Goal: Task Accomplishment & Management: Manage account settings

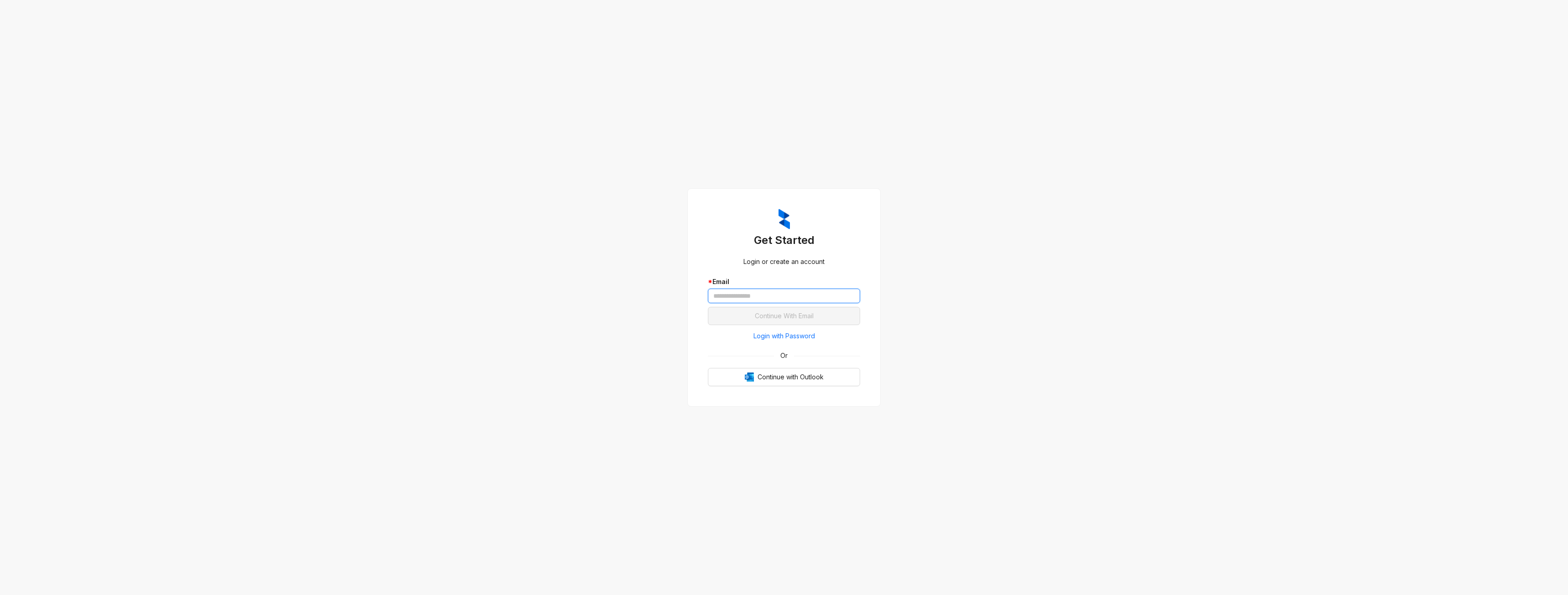
click at [762, 298] on input "text" at bounding box center [784, 296] width 152 height 14
type input "**********"
click at [806, 315] on span "Continue With Email" at bounding box center [784, 316] width 59 height 10
click at [781, 331] on span "Login with Password" at bounding box center [784, 335] width 62 height 10
click at [776, 269] on input "text" at bounding box center [784, 273] width 152 height 14
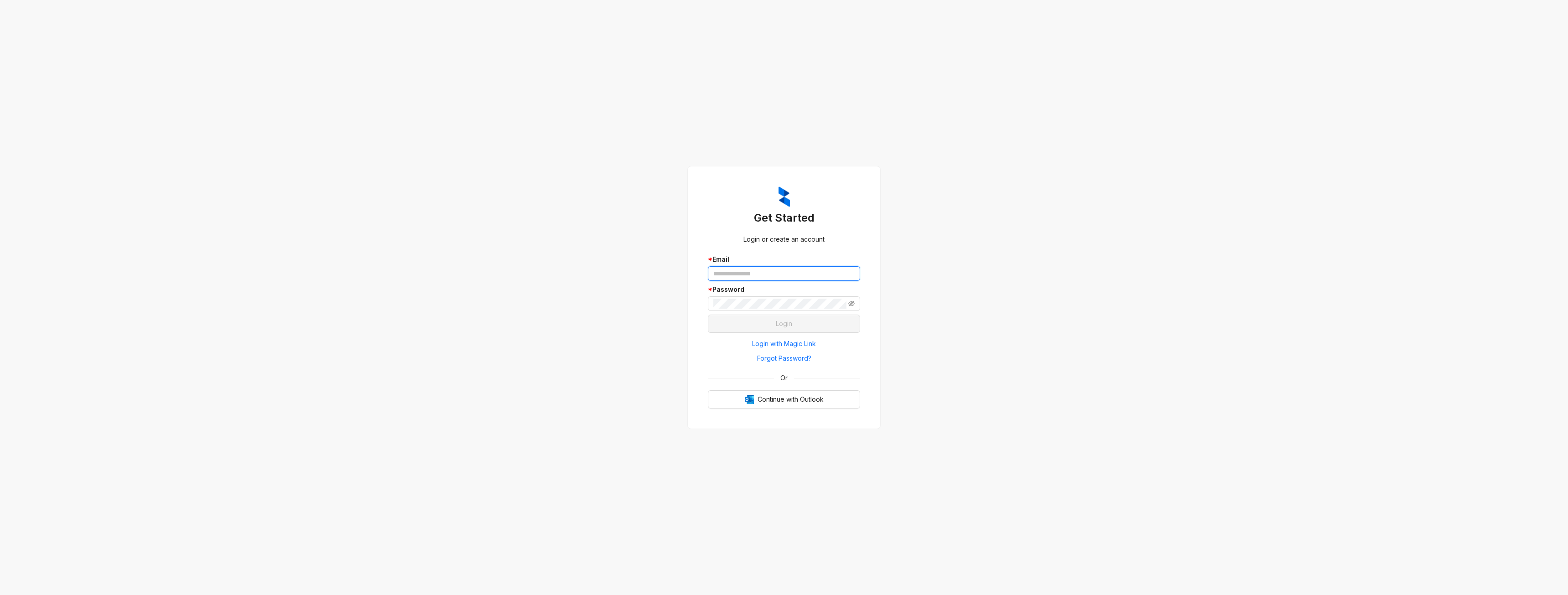
click at [778, 275] on input "text" at bounding box center [784, 273] width 152 height 14
type input "**********"
click at [708, 315] on button "Login" at bounding box center [784, 324] width 152 height 18
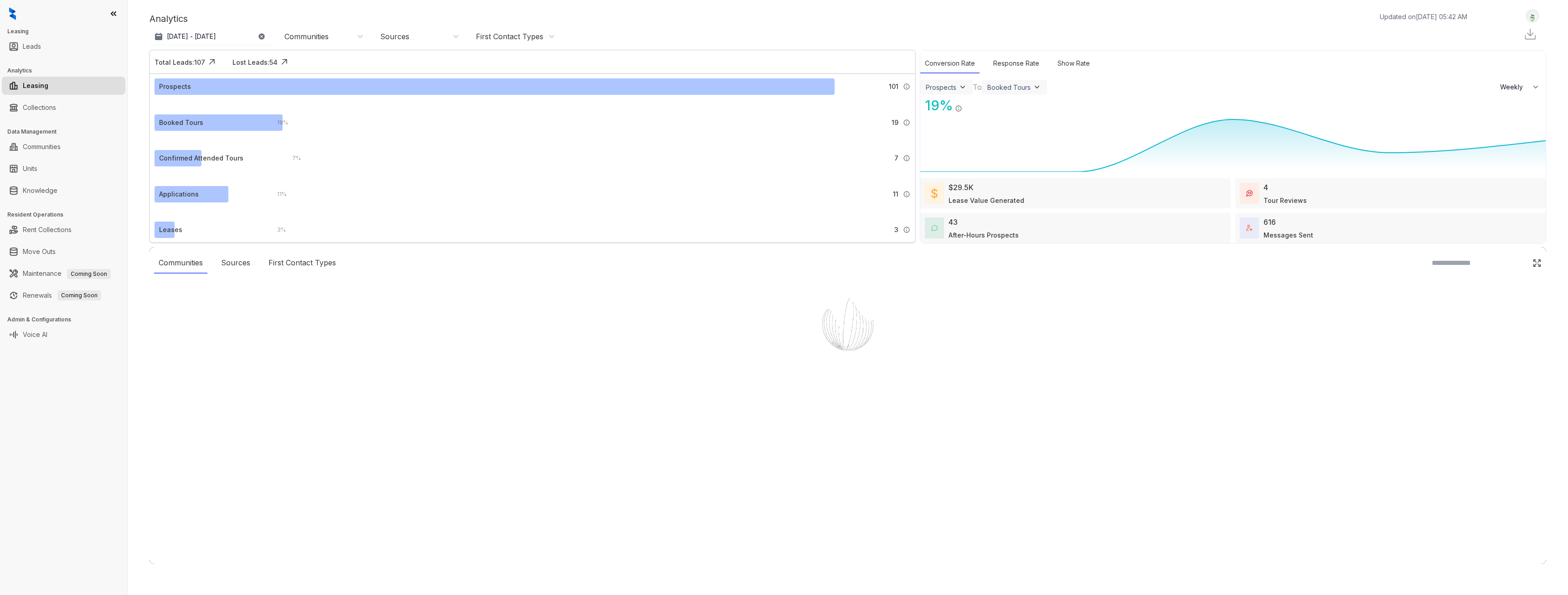
select select "******"
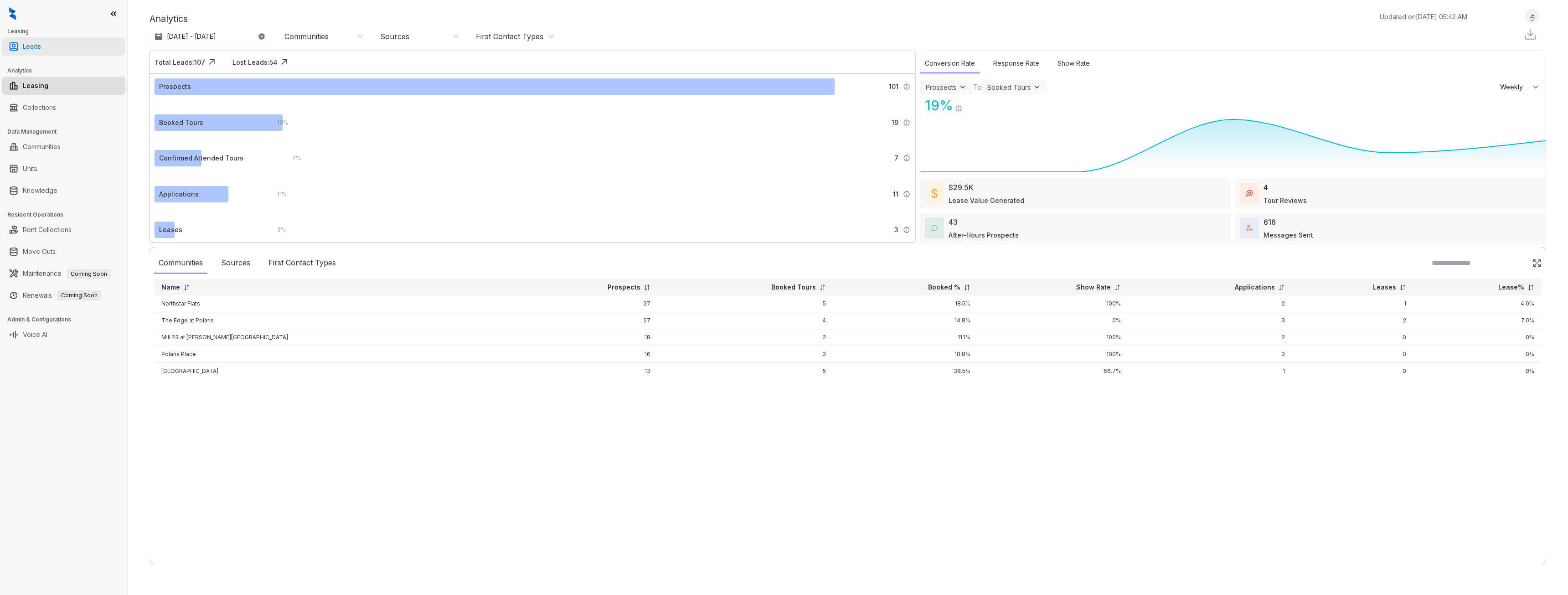
click at [41, 47] on link "Leads" at bounding box center [32, 46] width 18 height 18
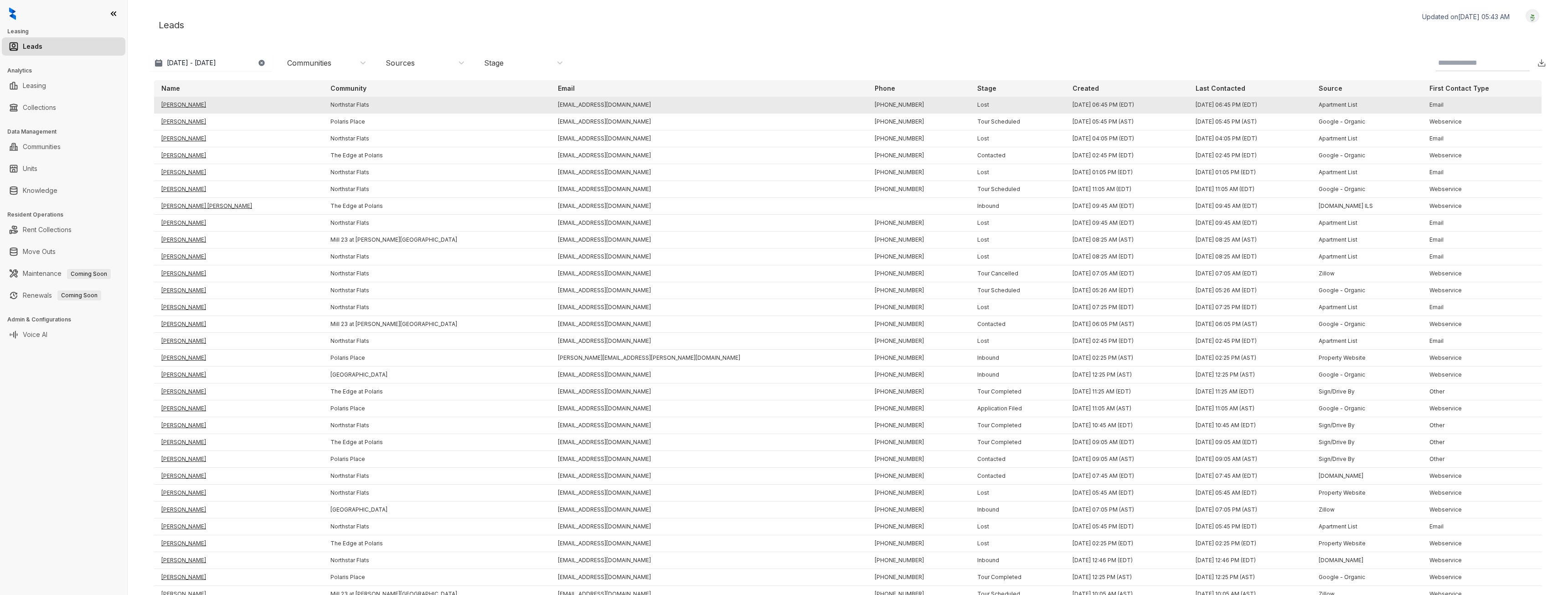
click at [264, 102] on td "[PERSON_NAME]" at bounding box center [238, 104] width 169 height 17
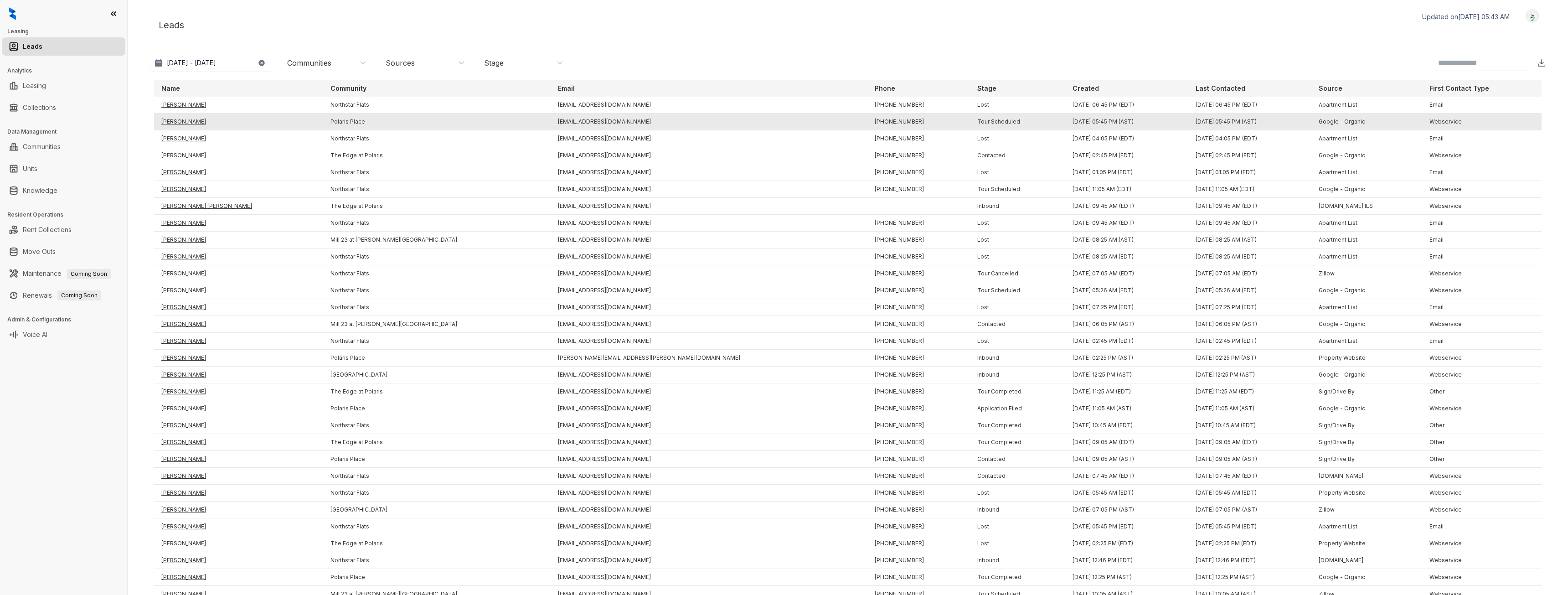
click at [171, 122] on td "[PERSON_NAME]" at bounding box center [238, 122] width 169 height 17
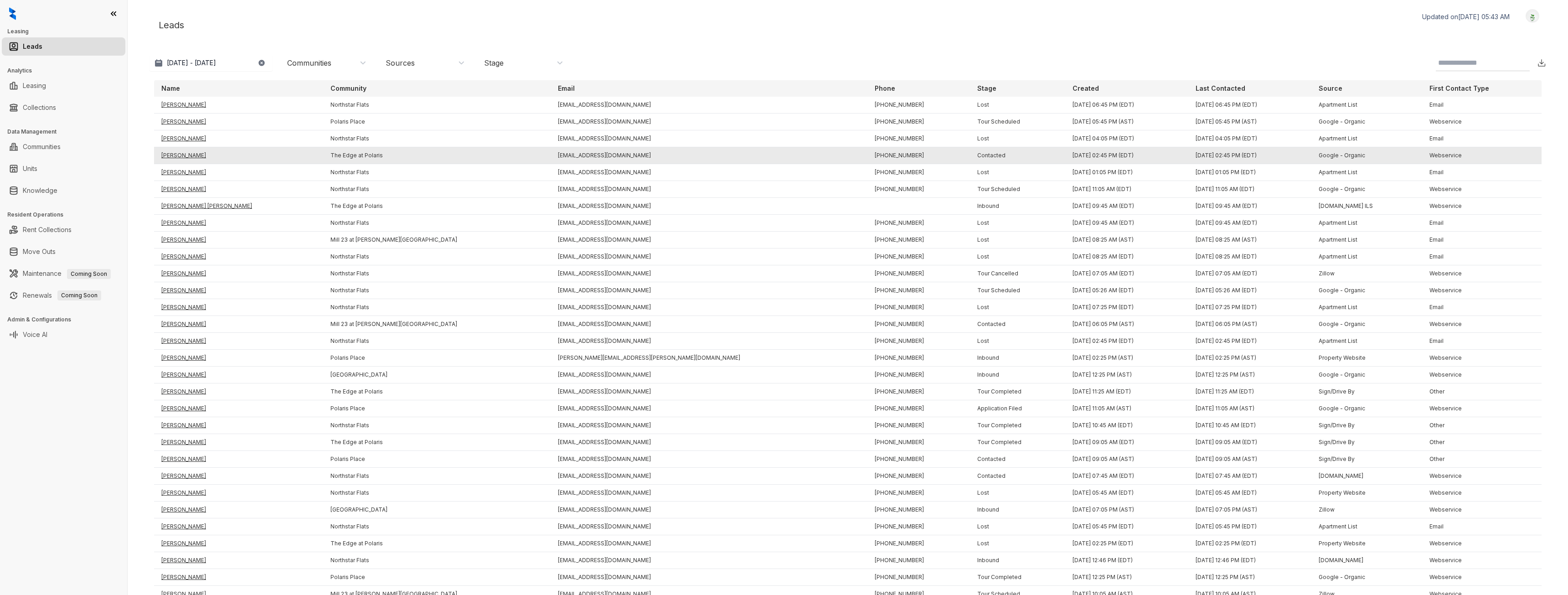
click at [170, 158] on td "[PERSON_NAME]" at bounding box center [238, 155] width 169 height 17
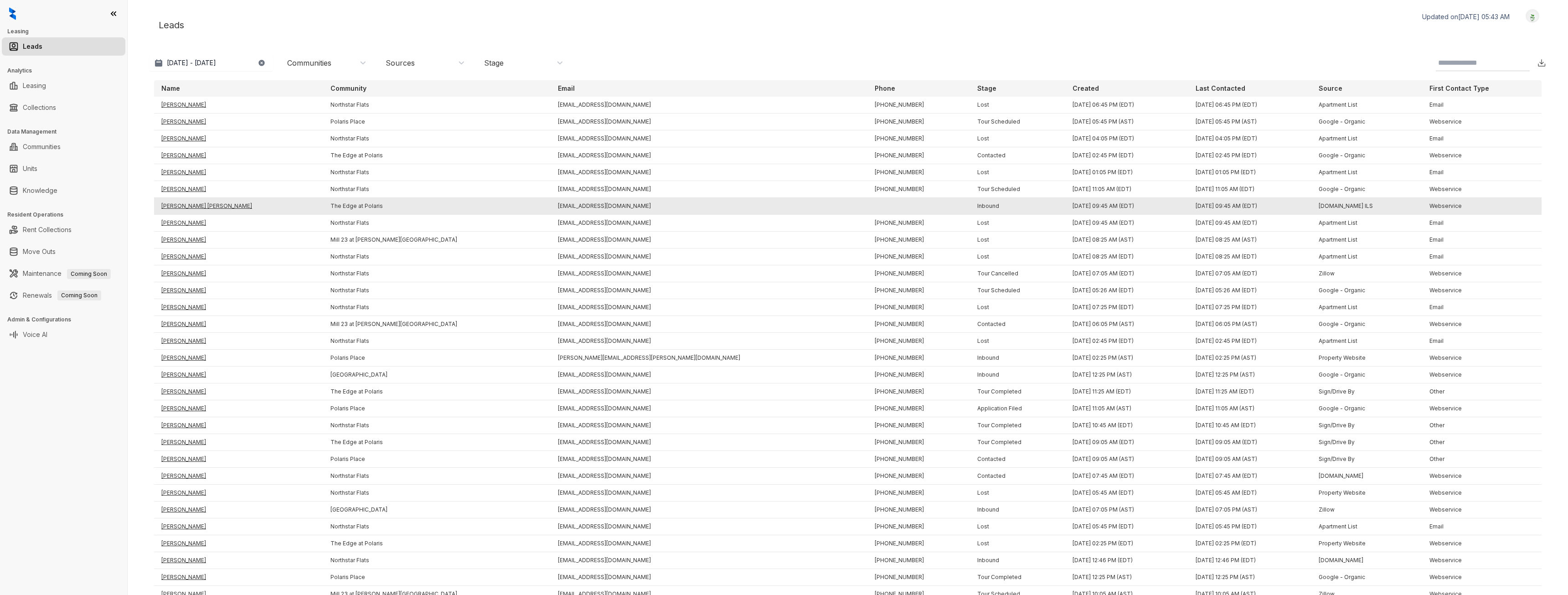
click at [193, 204] on td "[PERSON_NAME] [PERSON_NAME]" at bounding box center [238, 206] width 169 height 17
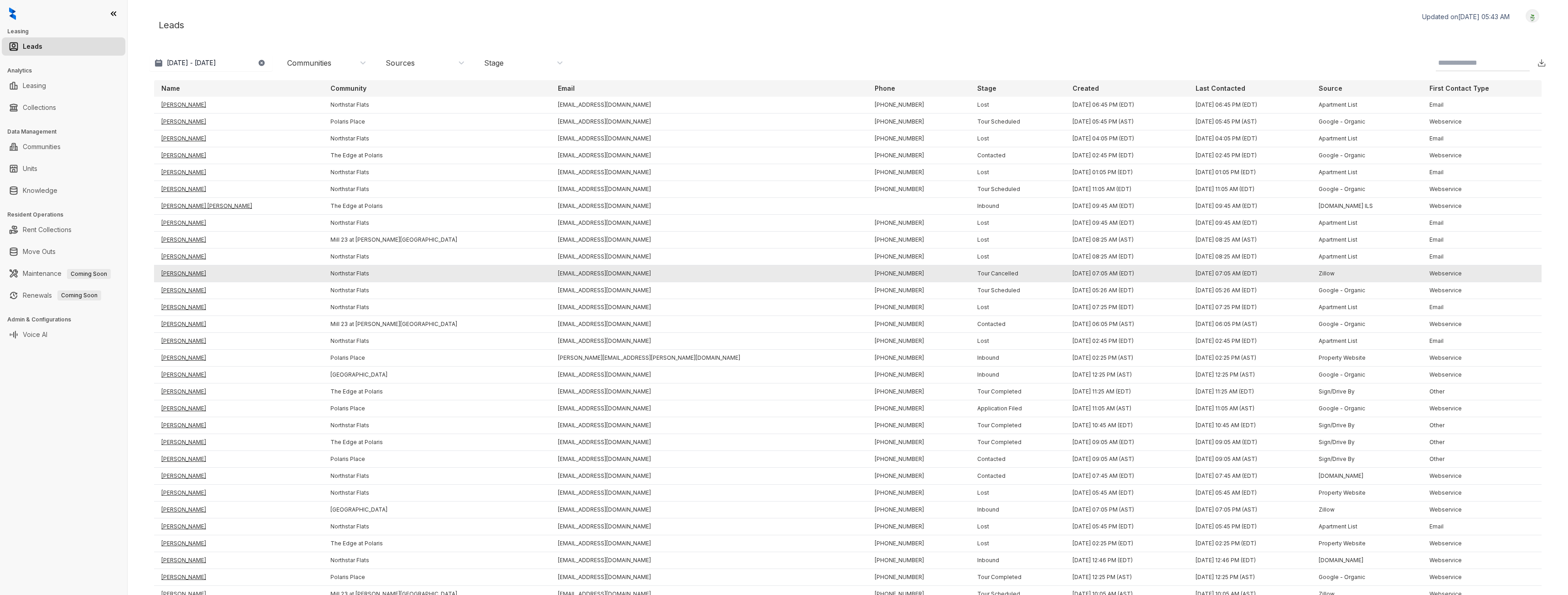
click at [173, 274] on td "[PERSON_NAME]" at bounding box center [238, 273] width 169 height 17
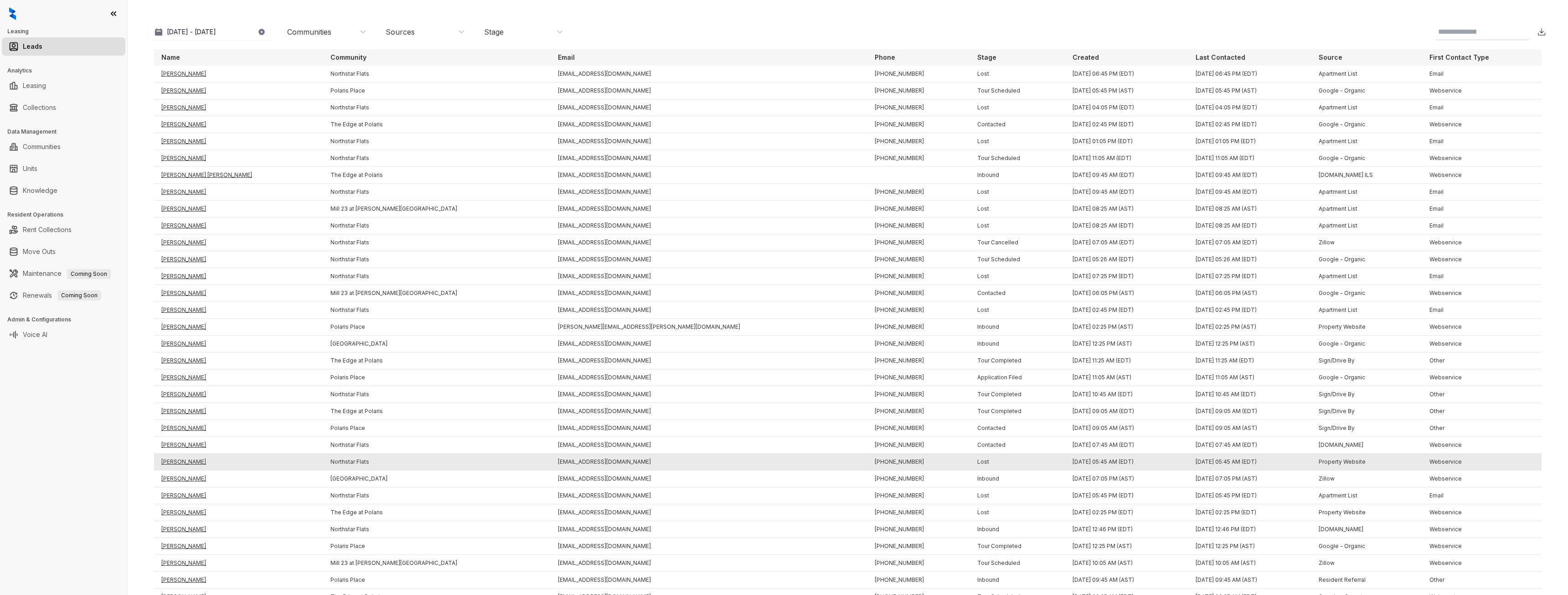
scroll to position [46, 0]
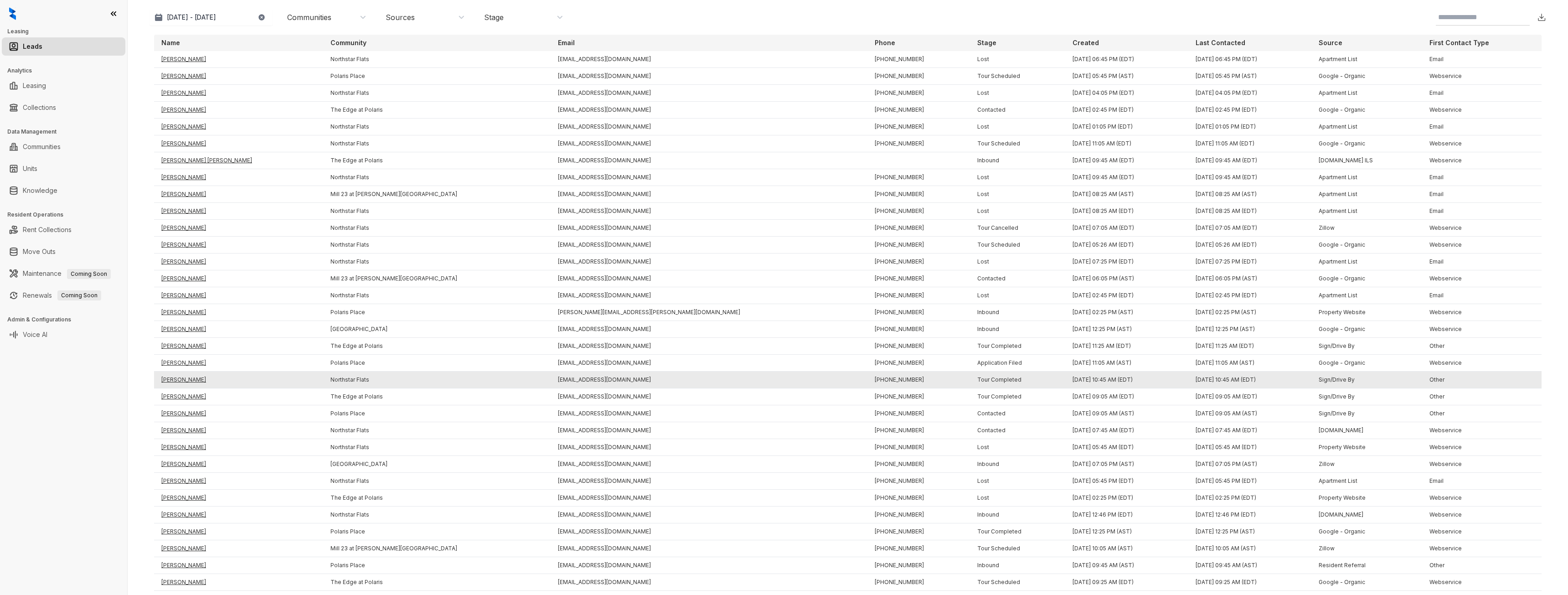
click at [186, 379] on td "[PERSON_NAME]" at bounding box center [238, 380] width 169 height 17
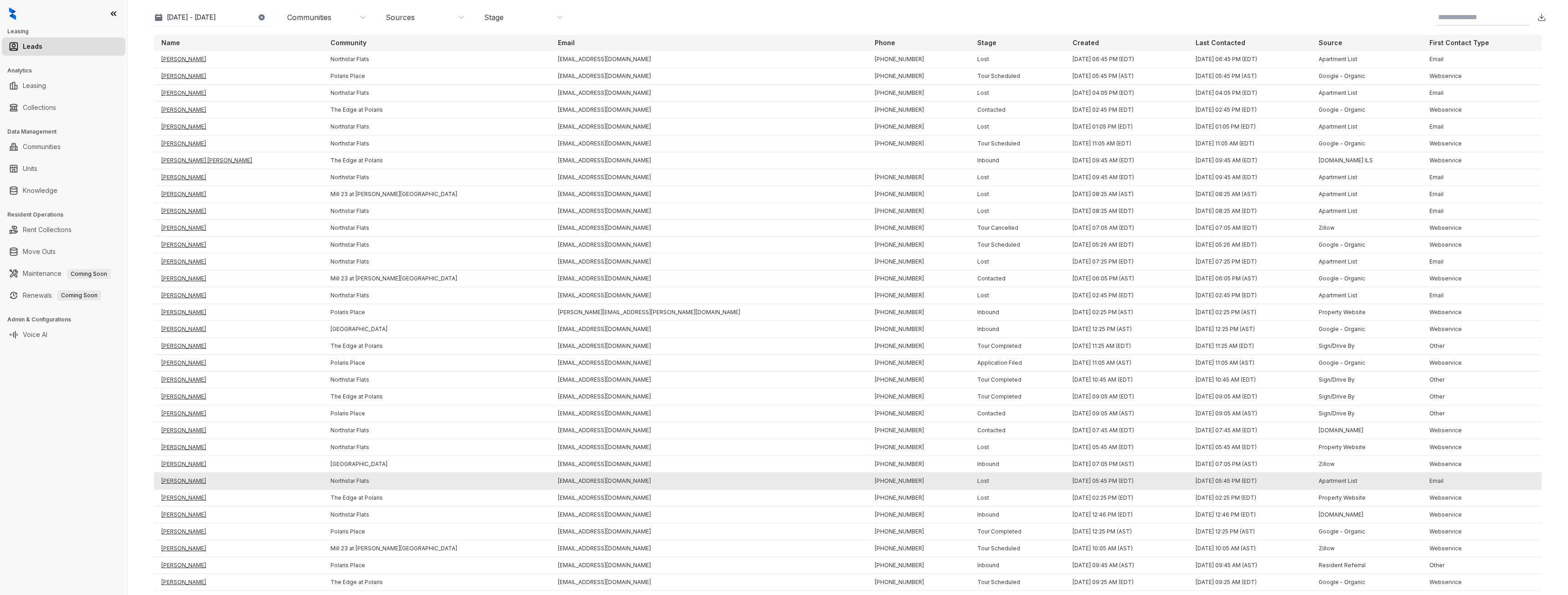
click at [197, 478] on td "[PERSON_NAME]" at bounding box center [238, 481] width 169 height 17
